Goal: Entertainment & Leisure: Consume media (video, audio)

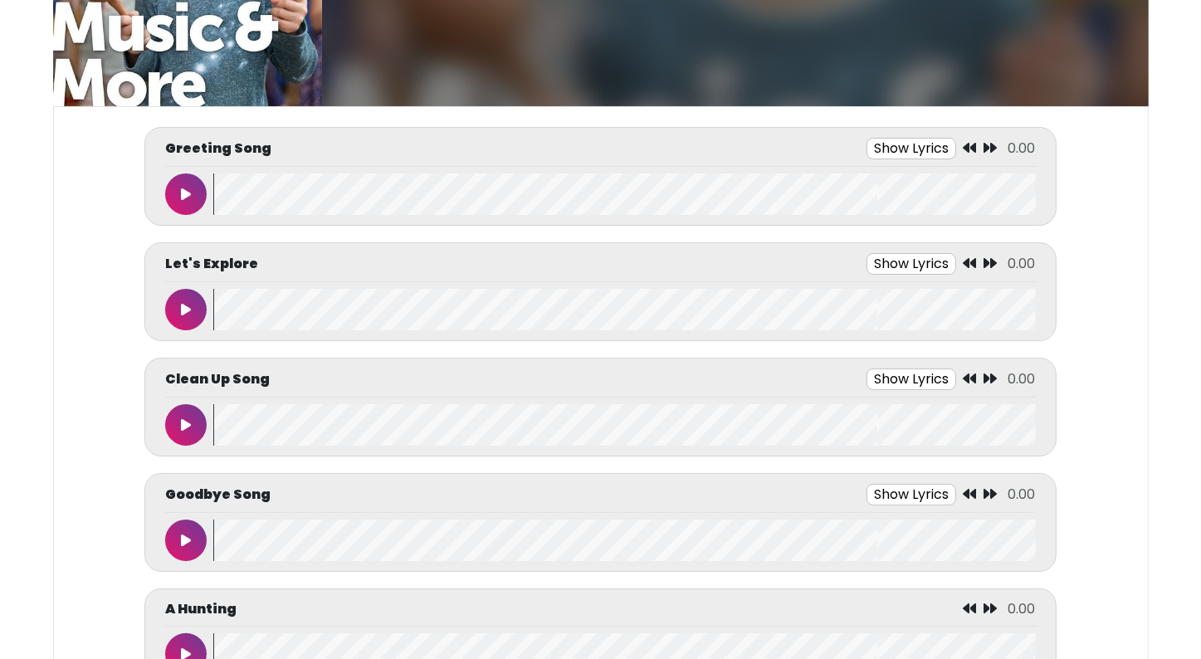
scroll to position [166, 0]
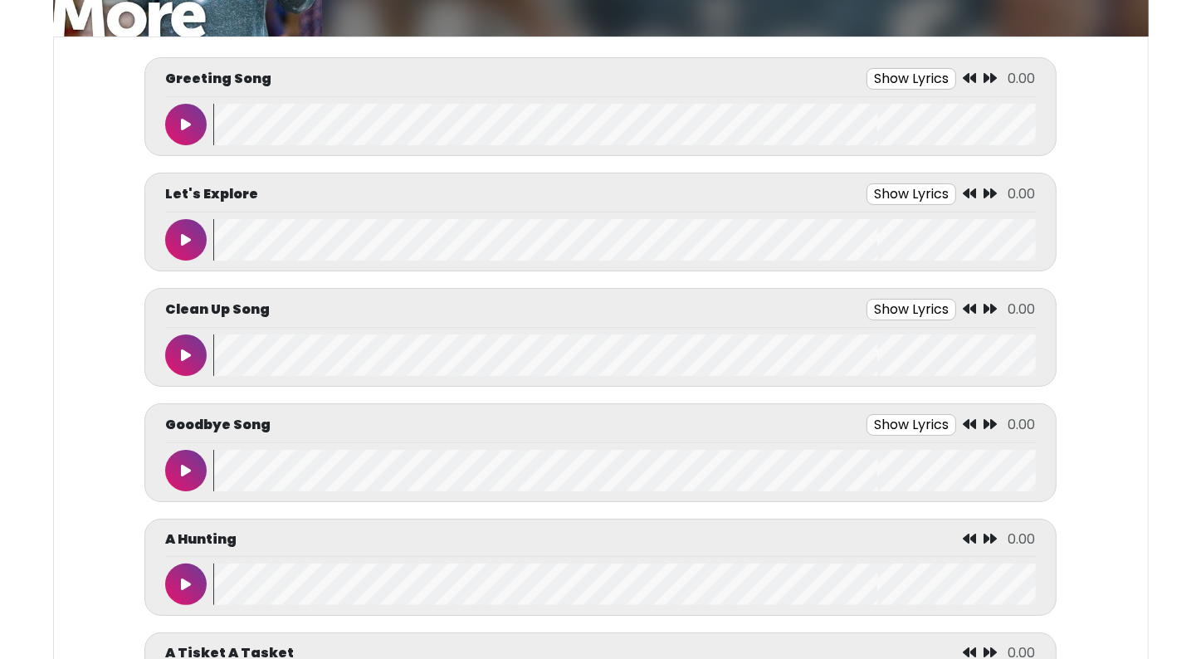
scroll to position [266, 0]
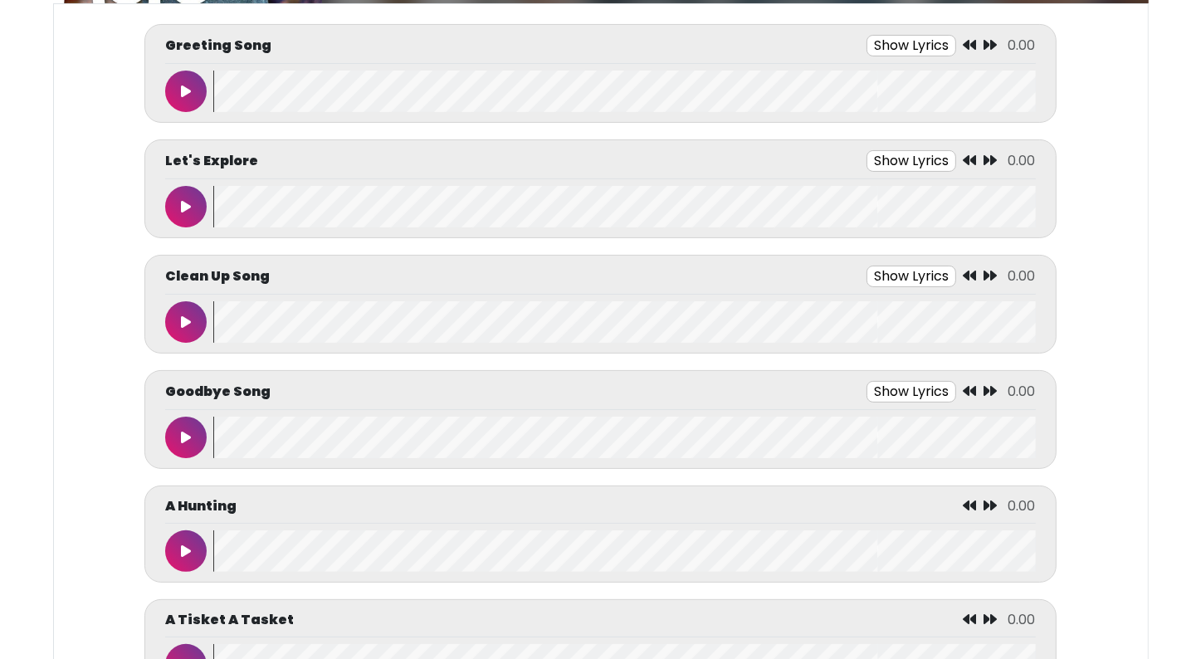
click at [183, 98] on button at bounding box center [186, 92] width 42 height 42
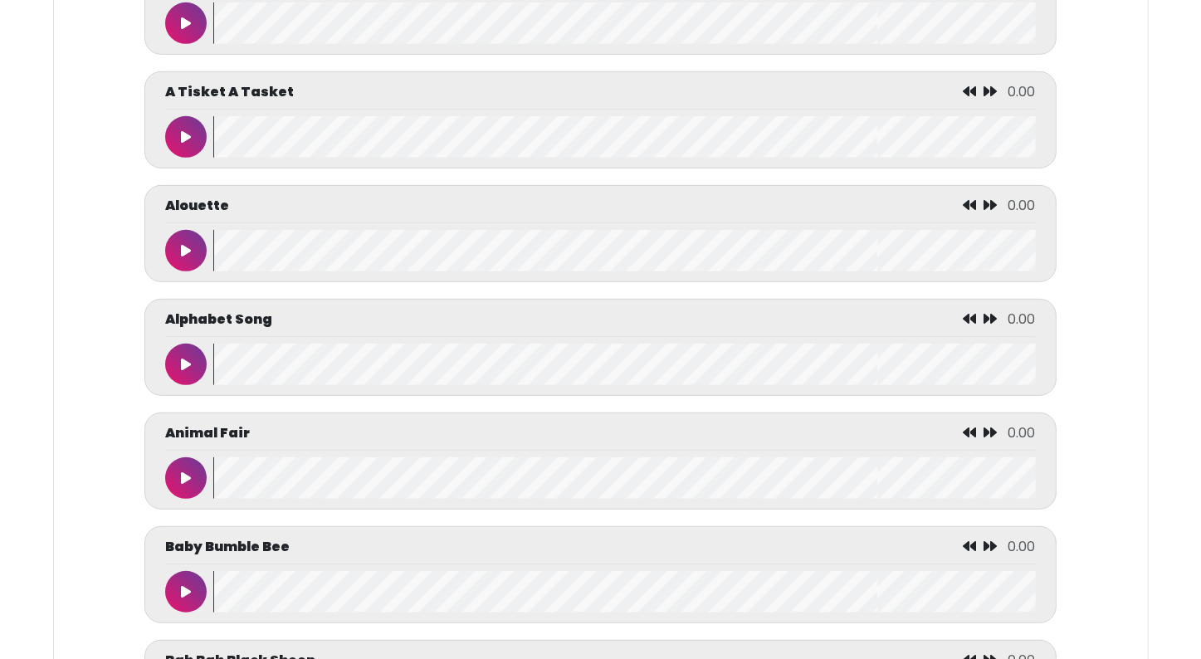
scroll to position [797, 0]
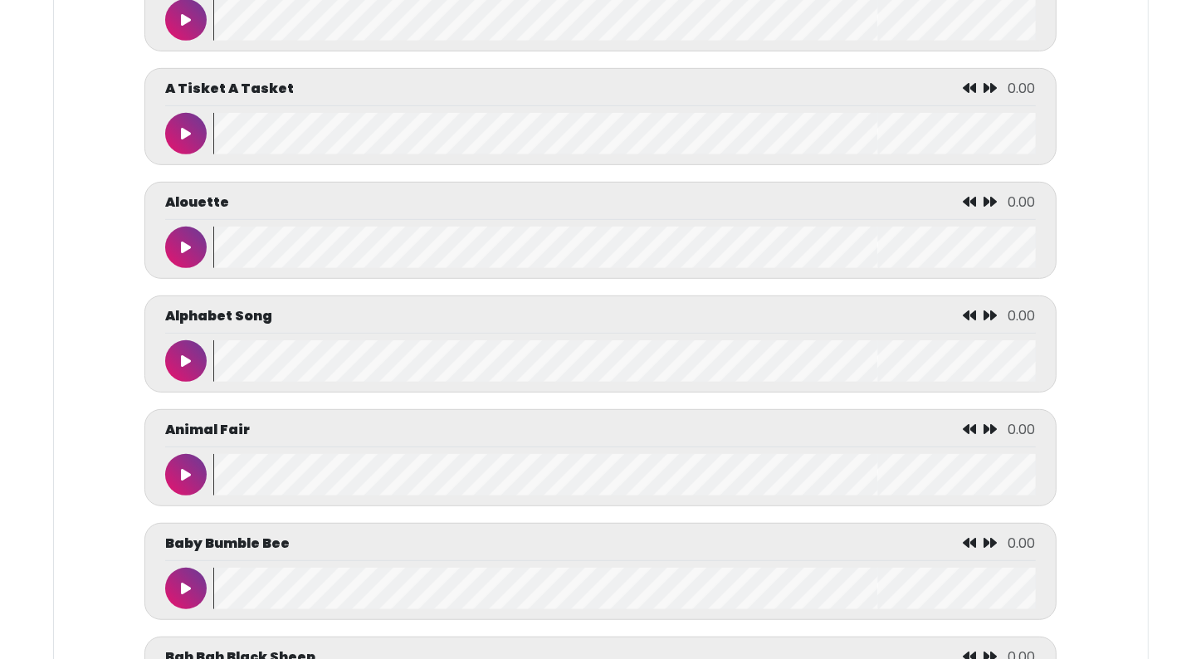
click at [185, 370] on button at bounding box center [186, 361] width 42 height 42
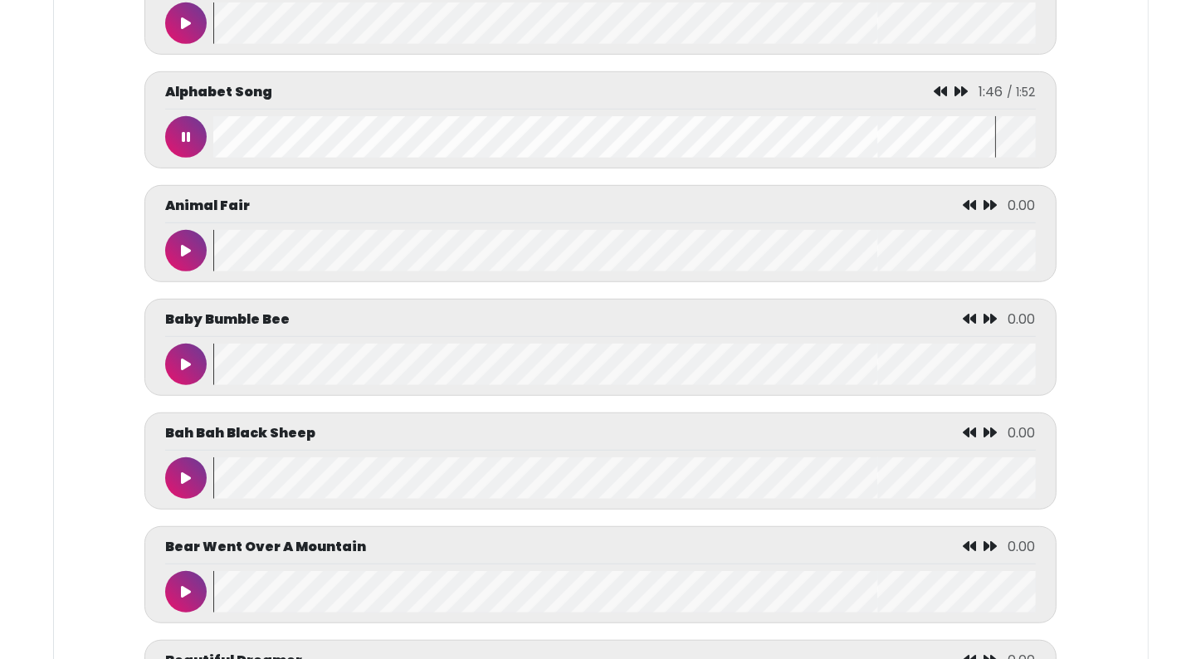
scroll to position [996, 0]
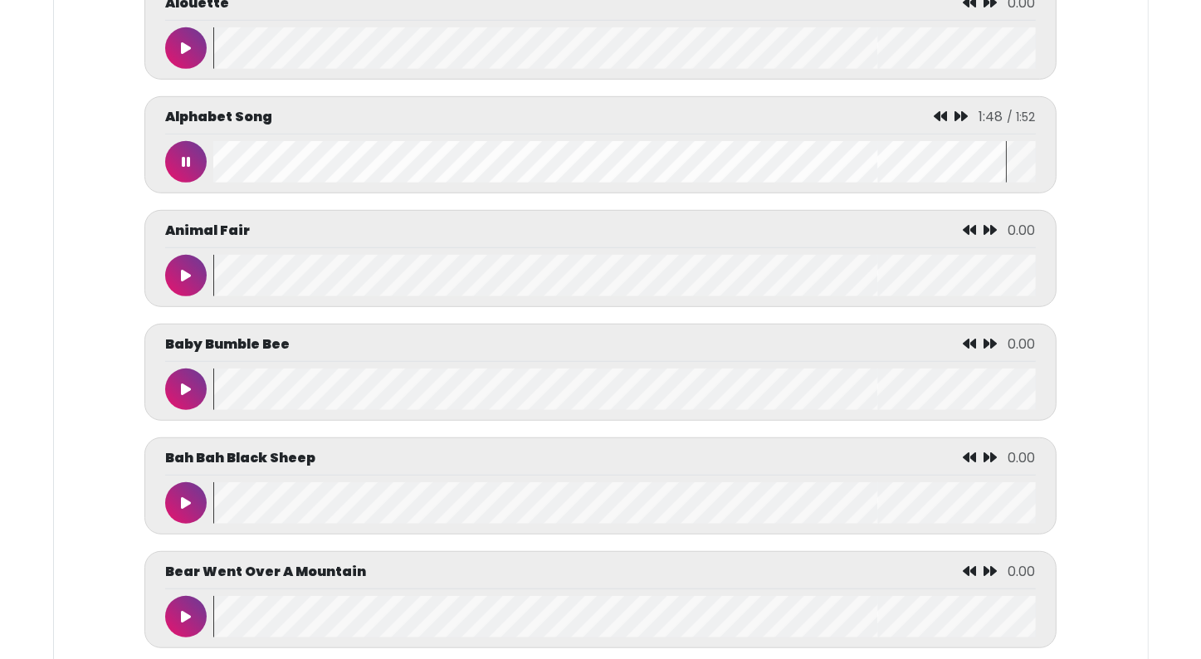
click at [175, 170] on button at bounding box center [186, 162] width 42 height 42
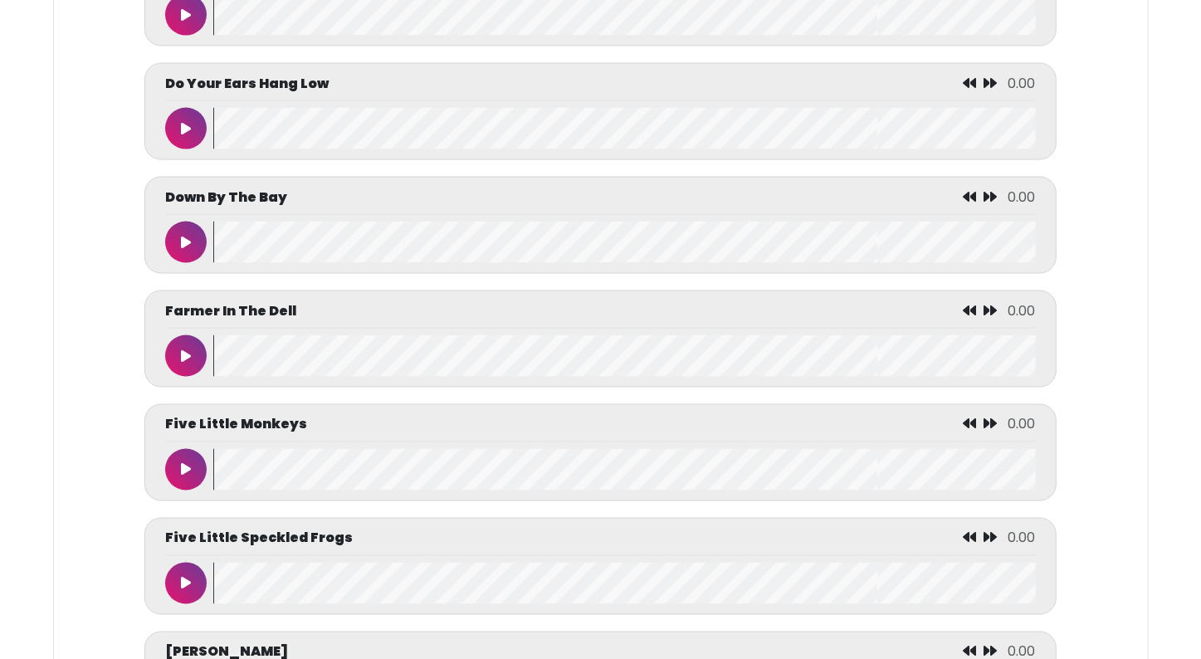
scroll to position [2624, 0]
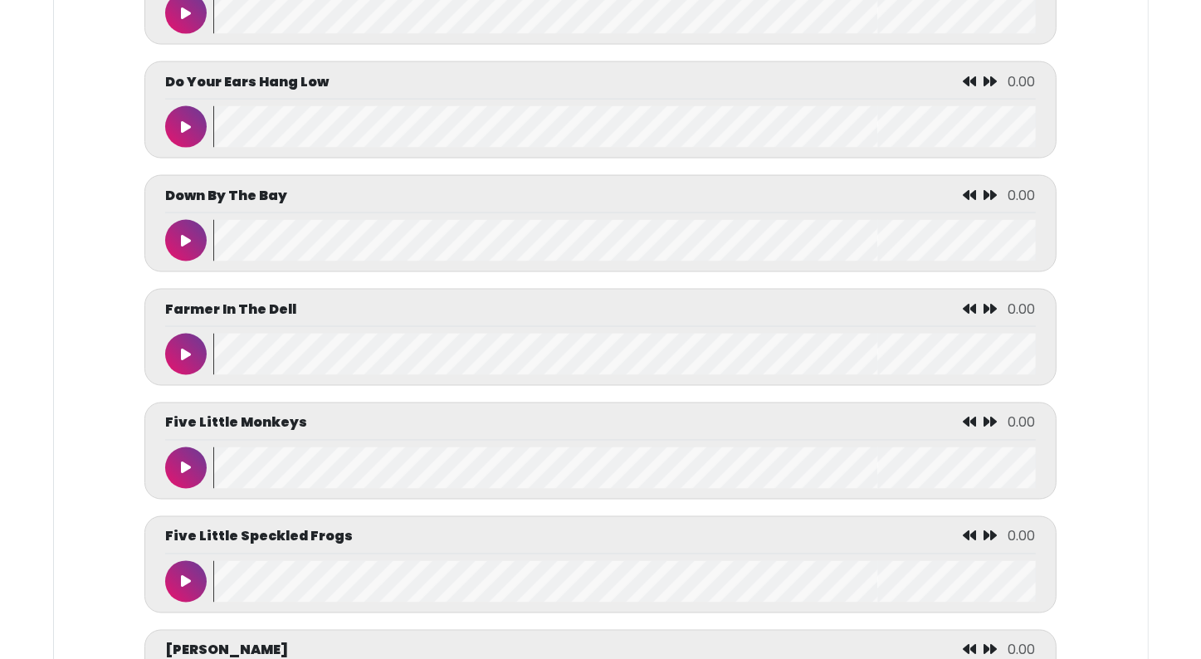
click at [178, 233] on button at bounding box center [186, 241] width 42 height 42
click at [183, 348] on icon at bounding box center [186, 354] width 8 height 13
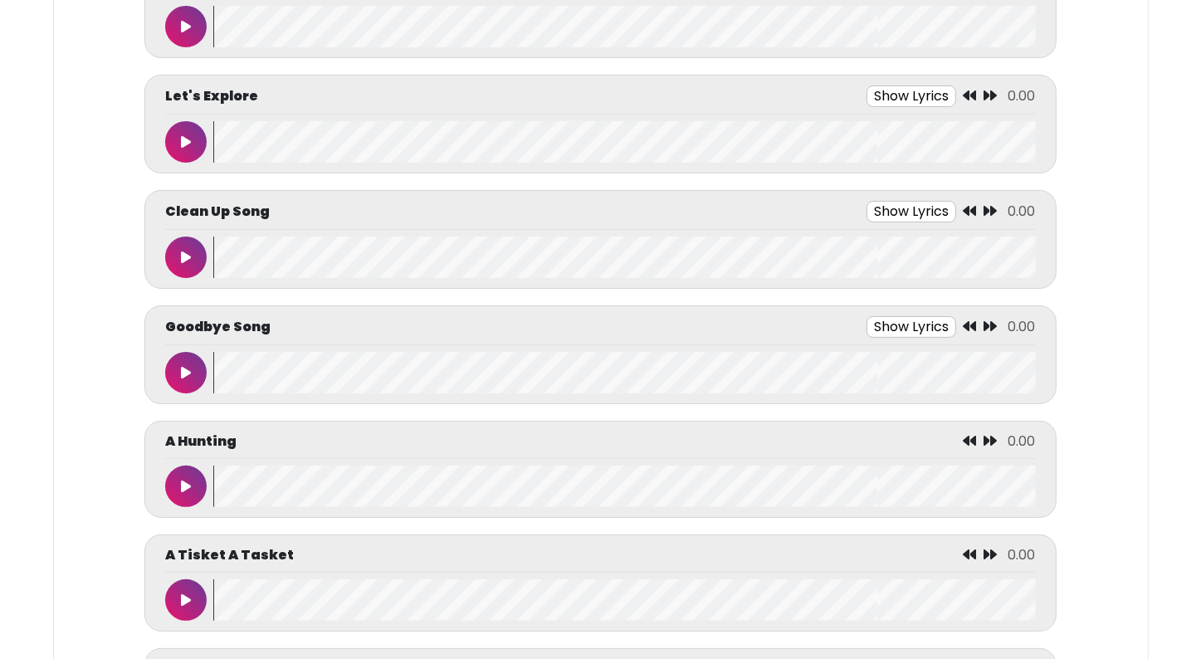
scroll to position [399, 0]
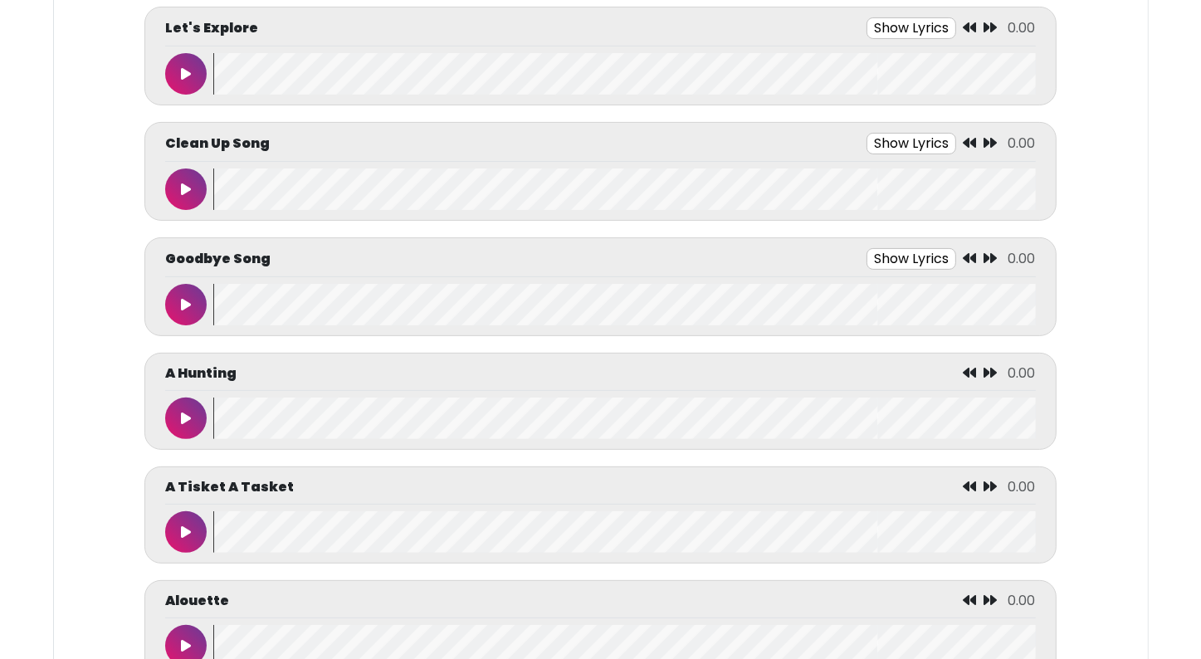
click at [189, 298] on icon at bounding box center [186, 304] width 10 height 13
click at [189, 298] on icon at bounding box center [186, 304] width 8 height 13
click at [840, 253] on button "Show Lyrics" at bounding box center [877, 259] width 90 height 22
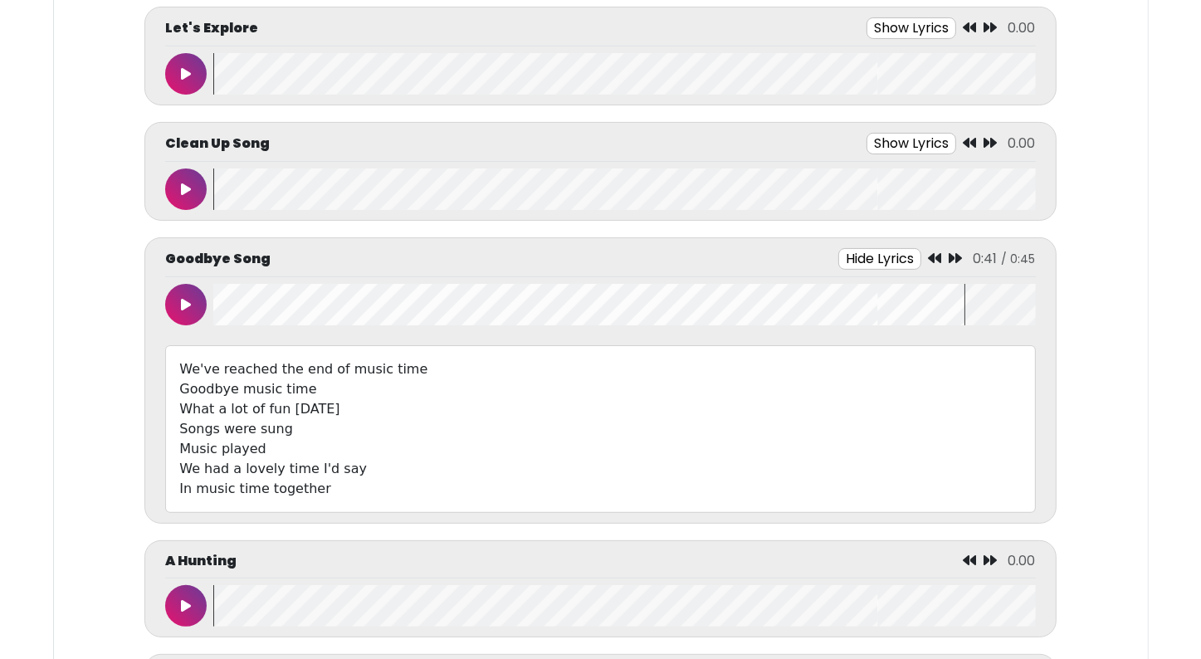
click at [212, 314] on div at bounding box center [189, 305] width 48 height 42
click at [213, 306] on wave at bounding box center [624, 305] width 822 height 42
drag, startPoint x: 213, startPoint y: 306, endPoint x: 197, endPoint y: 307, distance: 16.6
click at [197, 307] on div at bounding box center [600, 305] width 870 height 42
click at [181, 302] on icon at bounding box center [186, 304] width 10 height 13
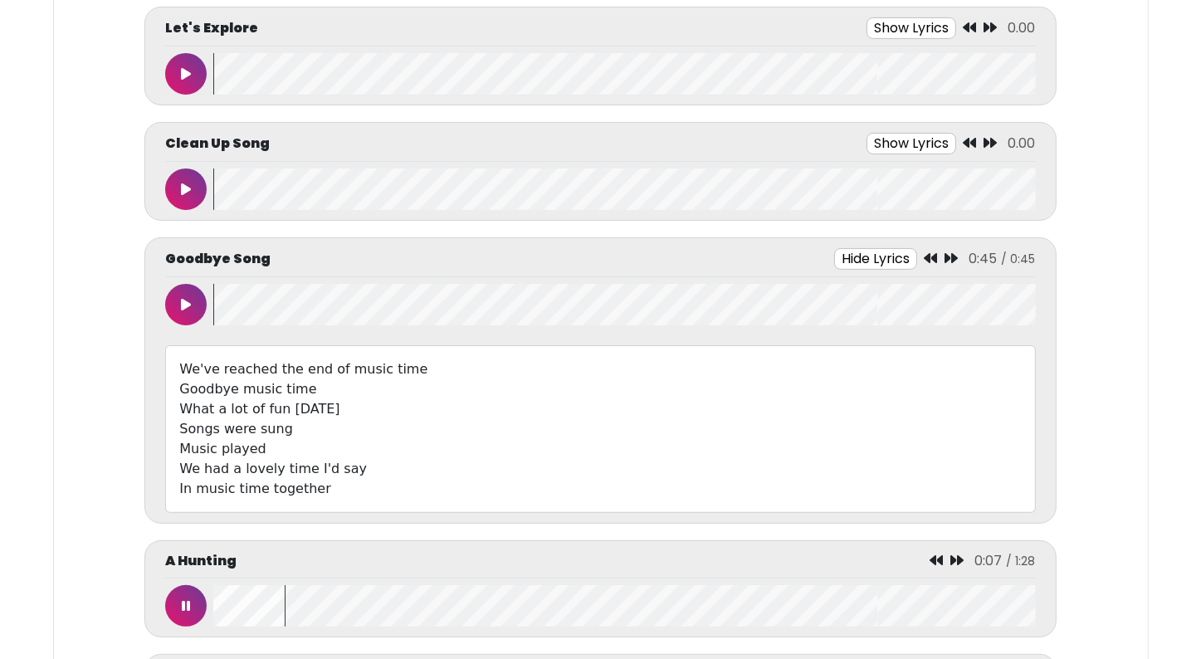
click at [181, 303] on icon at bounding box center [186, 304] width 10 height 13
click at [197, 299] on button at bounding box center [186, 305] width 42 height 42
